Goal: Task Accomplishment & Management: Manage account settings

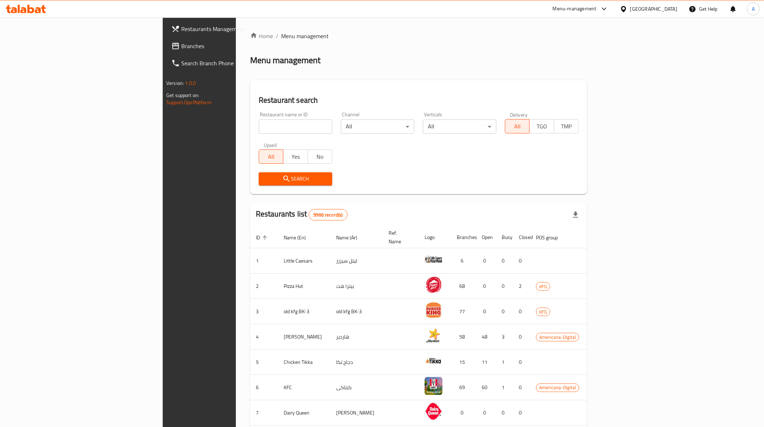
click at [667, 5] on div "[GEOGRAPHIC_DATA]" at bounding box center [653, 9] width 47 height 8
click at [588, 183] on div "[GEOGRAPHIC_DATA]" at bounding box center [600, 187] width 47 height 8
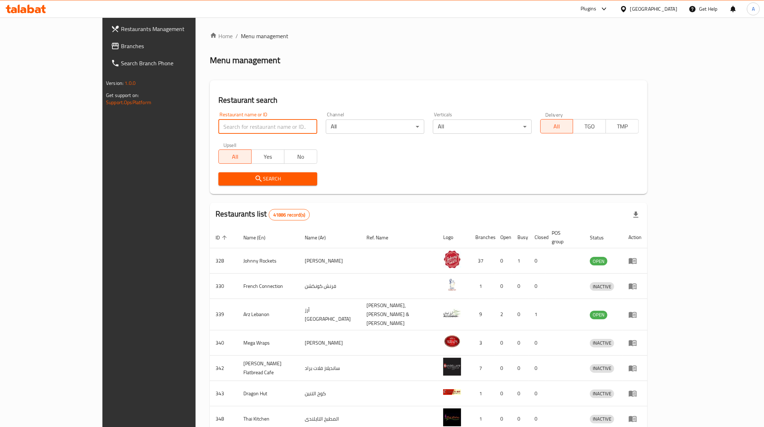
click at [224, 130] on input "search" at bounding box center [267, 127] width 98 height 14
paste input "698927"
type input "698927"
click at [247, 178] on span "Search" at bounding box center [267, 178] width 87 height 9
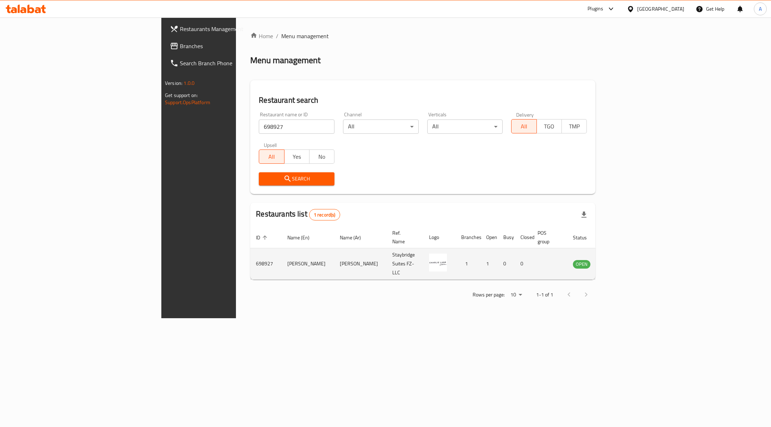
click at [629, 253] on td "enhanced table" at bounding box center [616, 263] width 25 height 31
click at [619, 260] on icon "enhanced table" at bounding box center [614, 264] width 9 height 9
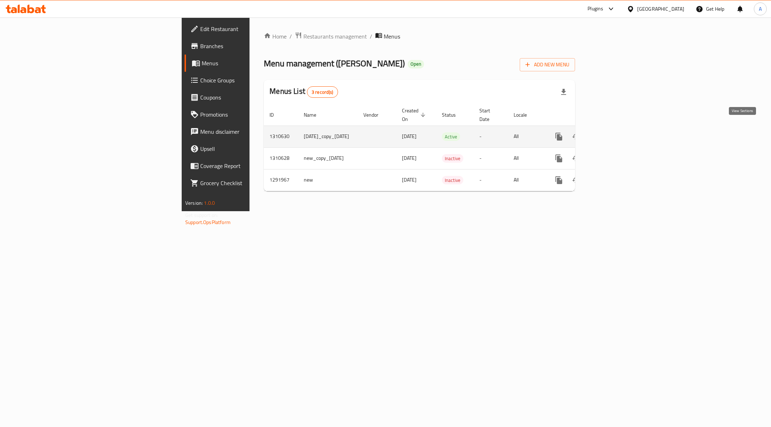
click at [614, 132] on icon "enhanced table" at bounding box center [610, 136] width 9 height 9
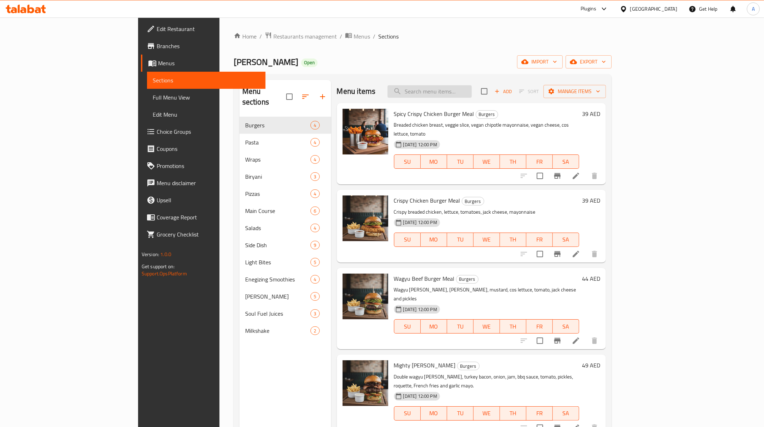
click at [470, 95] on input "search" at bounding box center [430, 91] width 84 height 12
paste input "picy Crispy Chicken B"
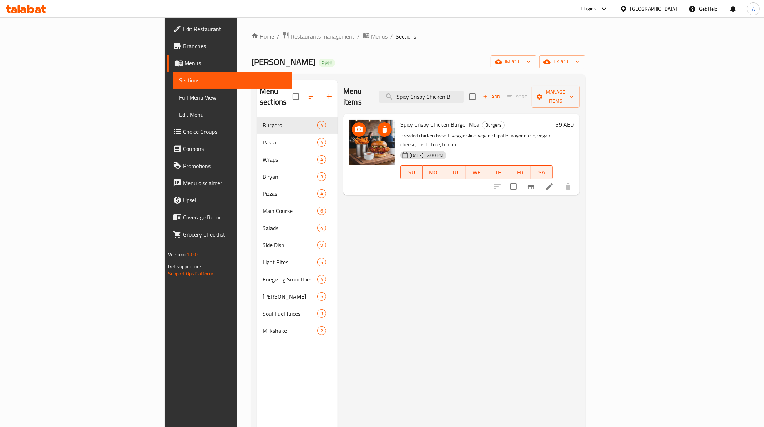
type input "Spicy Crispy Chicken B"
click at [183, 49] on span "Branches" at bounding box center [234, 46] width 103 height 9
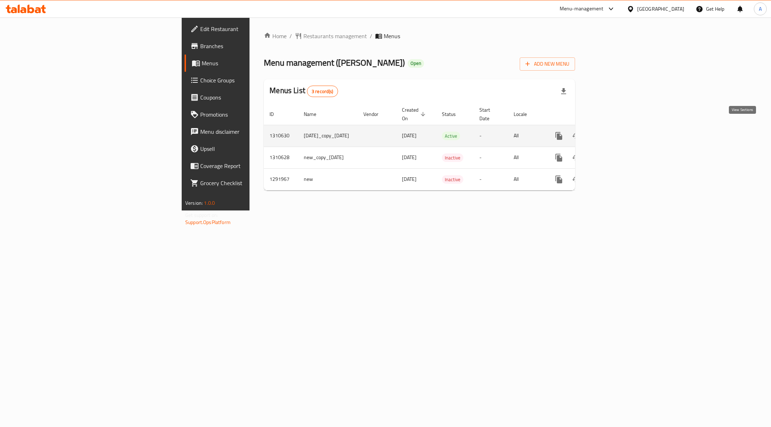
click at [619, 132] on link "enhanced table" at bounding box center [610, 135] width 17 height 17
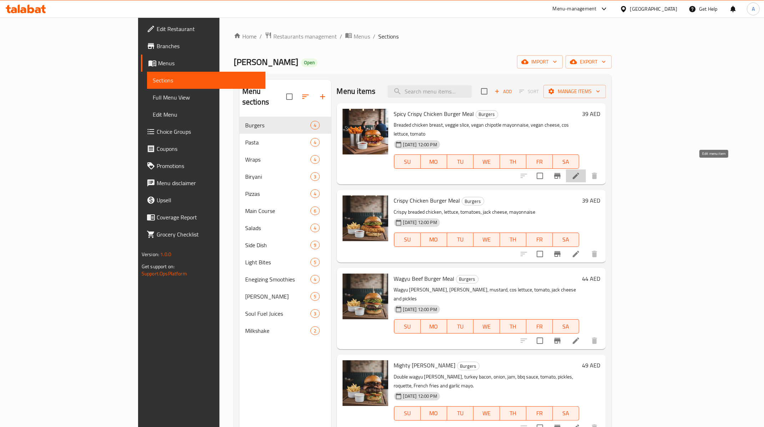
click at [580, 172] on icon at bounding box center [576, 176] width 9 height 9
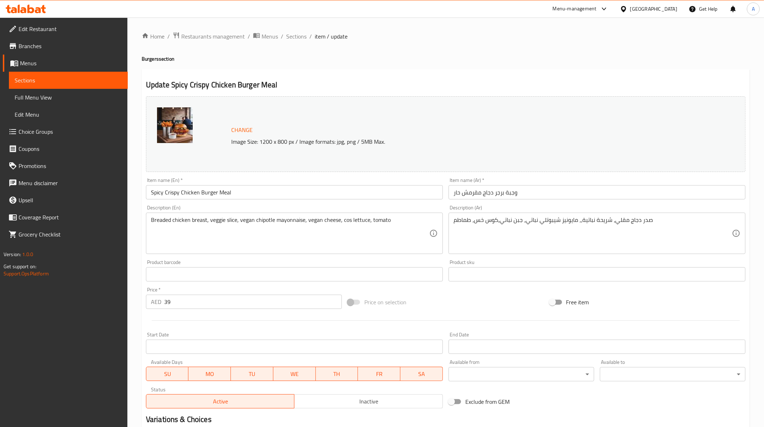
click at [600, 5] on div at bounding box center [603, 9] width 12 height 9
click at [536, 98] on div "Vendor Portal Radmin" at bounding box center [532, 95] width 47 height 8
